Goal: Entertainment & Leisure: Consume media (video, audio)

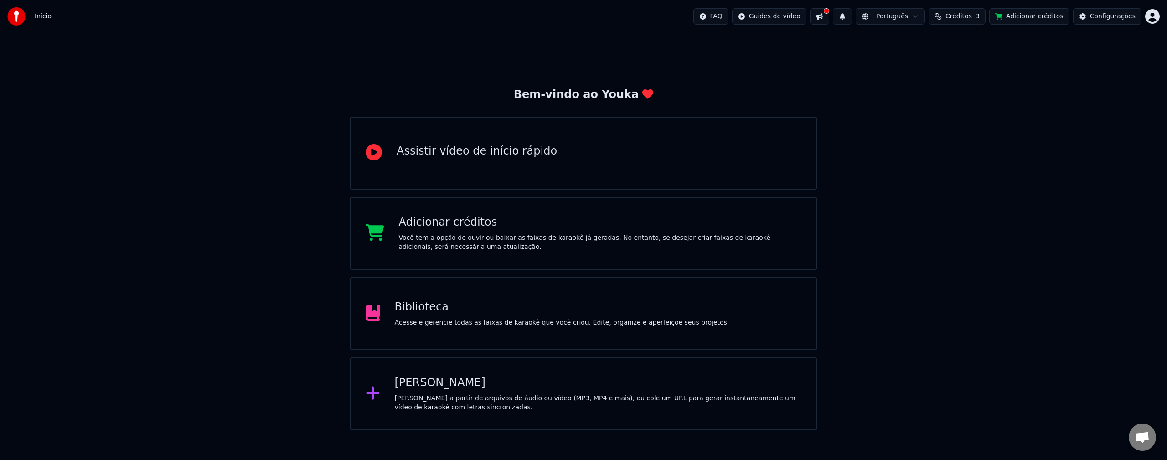
click at [798, 17] on html "Início FAQ Guides de vídeo Português Créditos 3 Adicionar créditos Configuraçõe…" at bounding box center [583, 215] width 1167 height 430
click at [892, 252] on html "Início FAQ Guides de vídeo Português Créditos 3 Adicionar créditos Configuraçõe…" at bounding box center [583, 215] width 1167 height 430
click at [1150, 17] on html "Início FAQ Guides de vídeo Português Créditos 3 Adicionar créditos Configuraçõe…" at bounding box center [583, 215] width 1167 height 430
click at [1006, 79] on html "Início FAQ Guides de vídeo Português Créditos 3 Adicionar créditos Configuraçõe…" at bounding box center [583, 215] width 1167 height 430
click at [829, 16] on button at bounding box center [819, 16] width 19 height 16
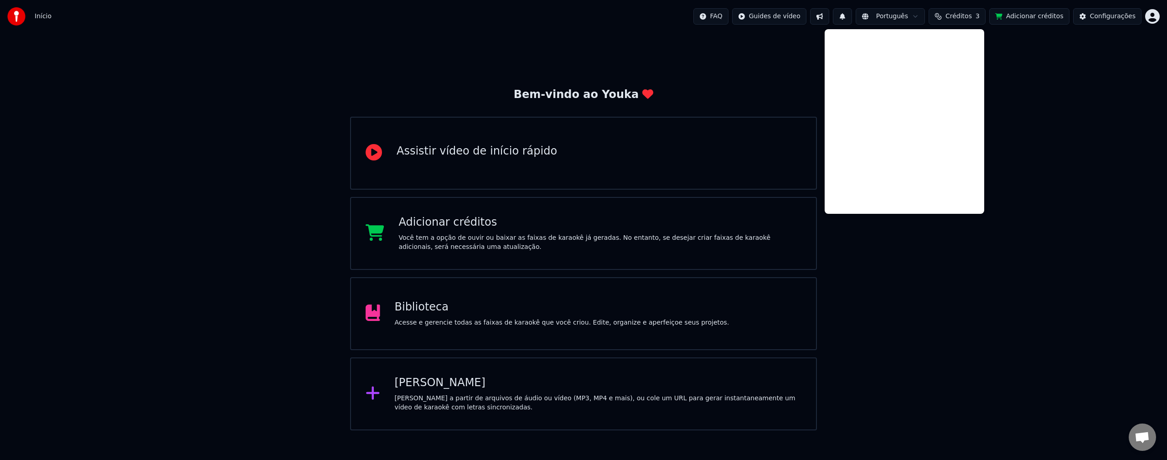
click at [765, 62] on div "Bem-vindo ao Youka Assistir vídeo de início rápido Adicionar créditos Você tem …" at bounding box center [583, 232] width 1167 height 398
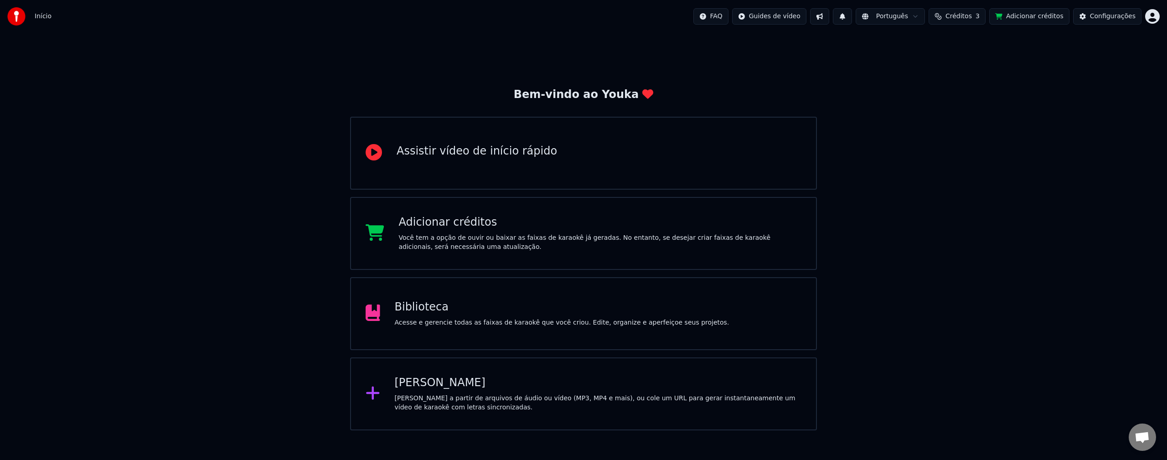
click at [536, 305] on div "Biblioteca" at bounding box center [562, 307] width 335 height 15
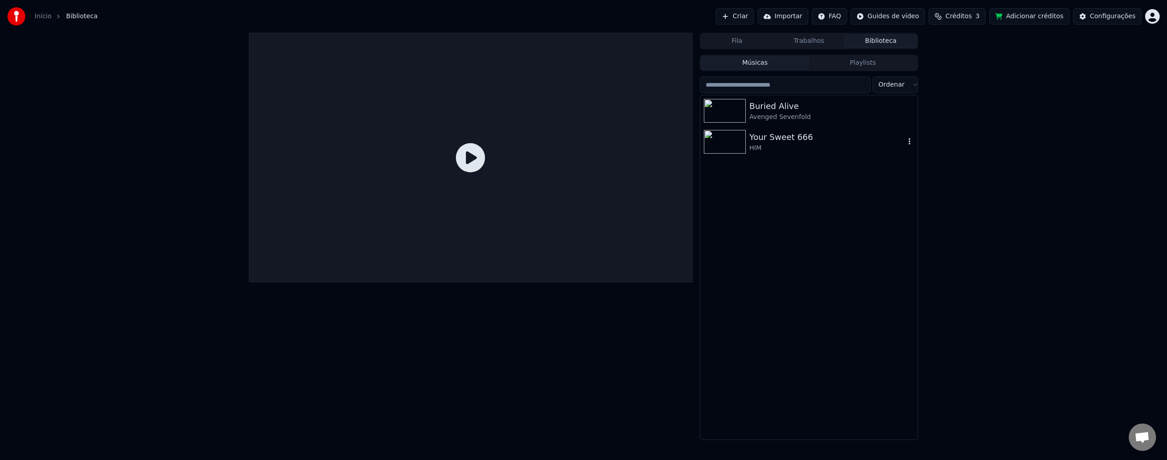
click at [777, 150] on div "HIM" at bounding box center [827, 148] width 155 height 9
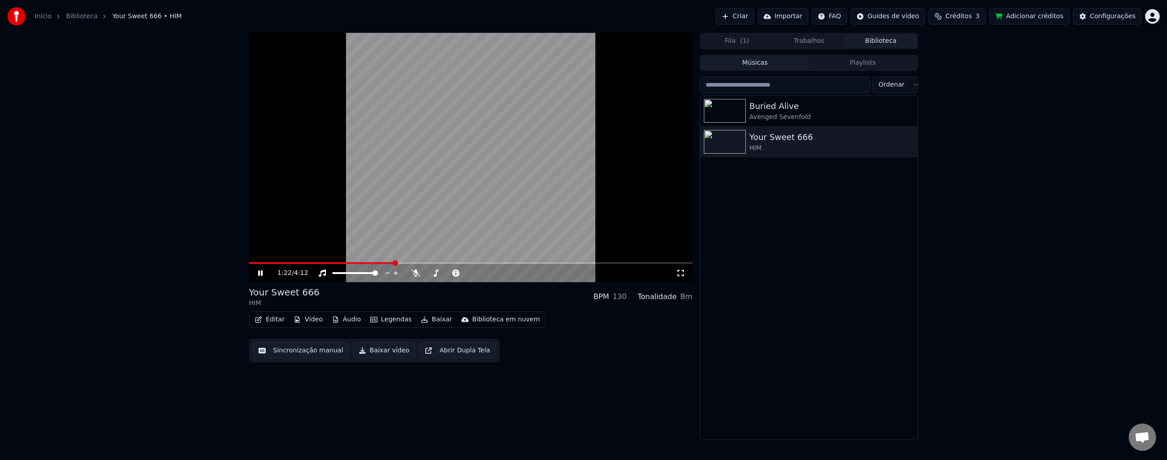
click at [679, 276] on icon at bounding box center [681, 273] width 6 height 6
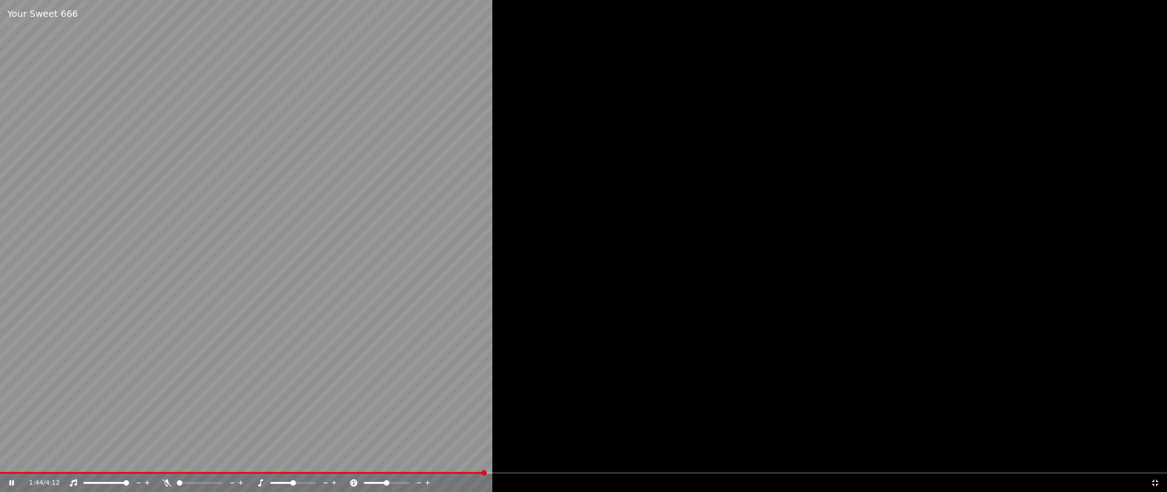
click at [1155, 460] on icon at bounding box center [1155, 483] width 9 height 7
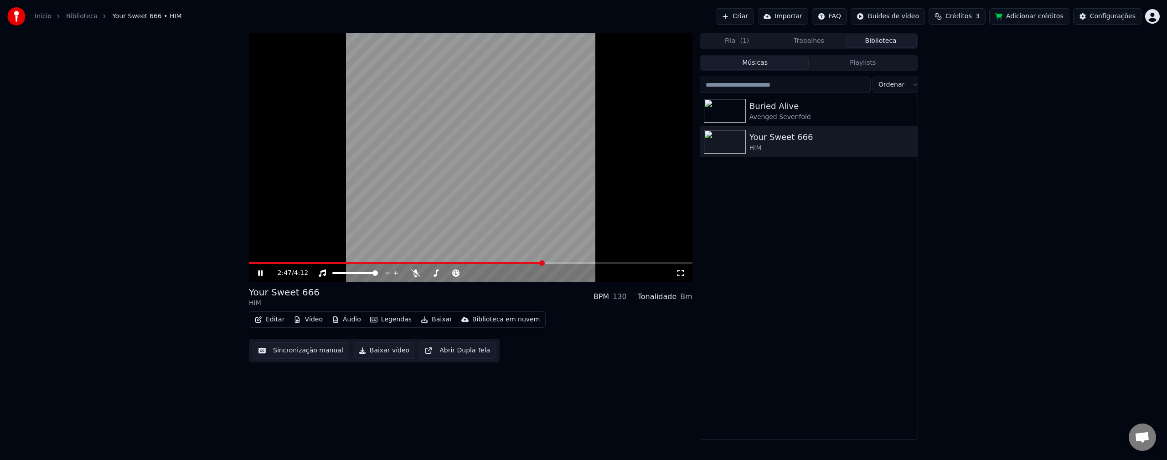
click at [561, 264] on span at bounding box center [471, 263] width 444 height 2
